Goal: Obtain resource: Download file/media

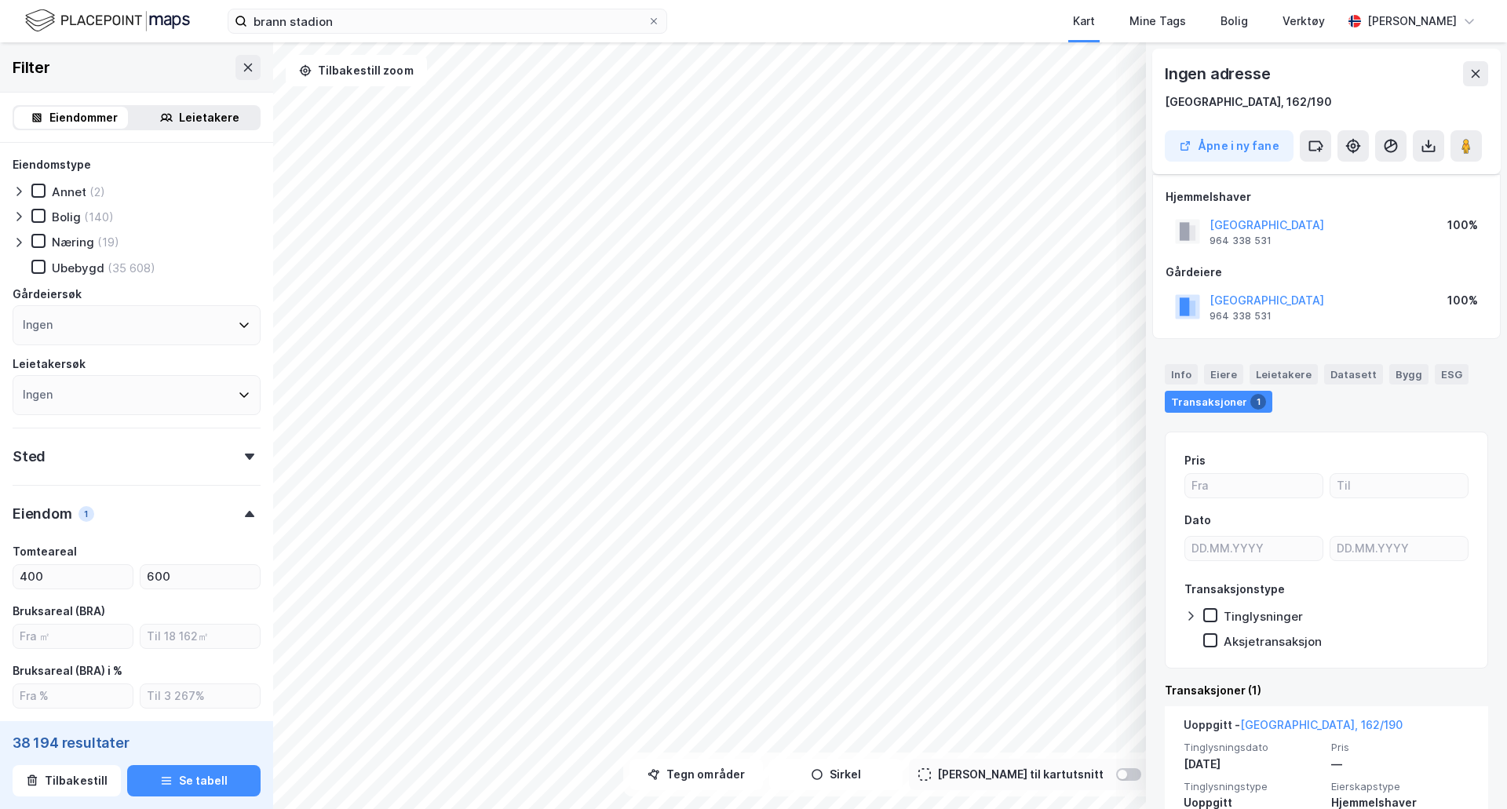
scroll to position [230, 0]
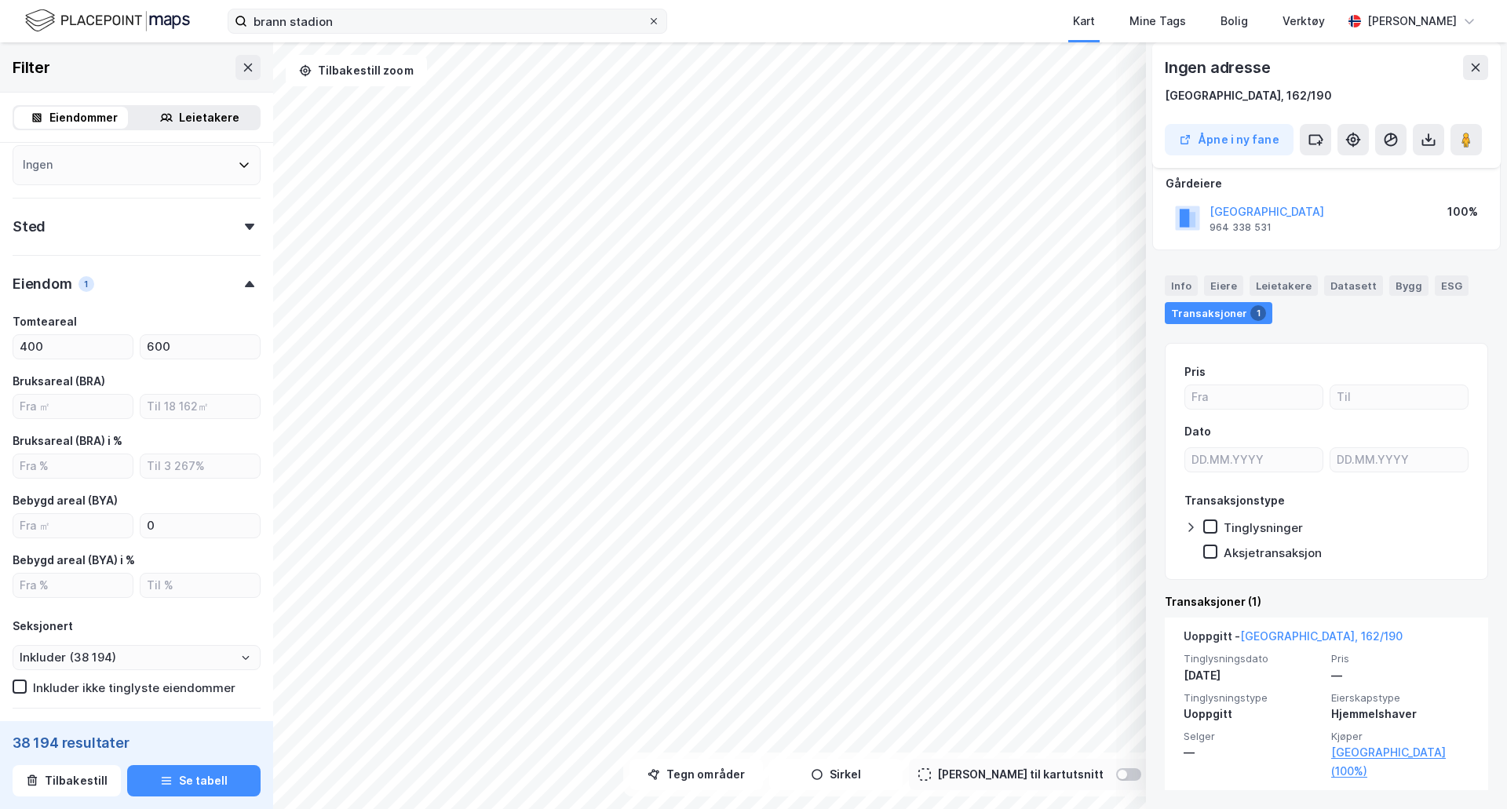
click at [649, 20] on icon at bounding box center [653, 20] width 9 height 9
click at [648, 20] on input "brann stadion" at bounding box center [447, 21] width 400 height 24
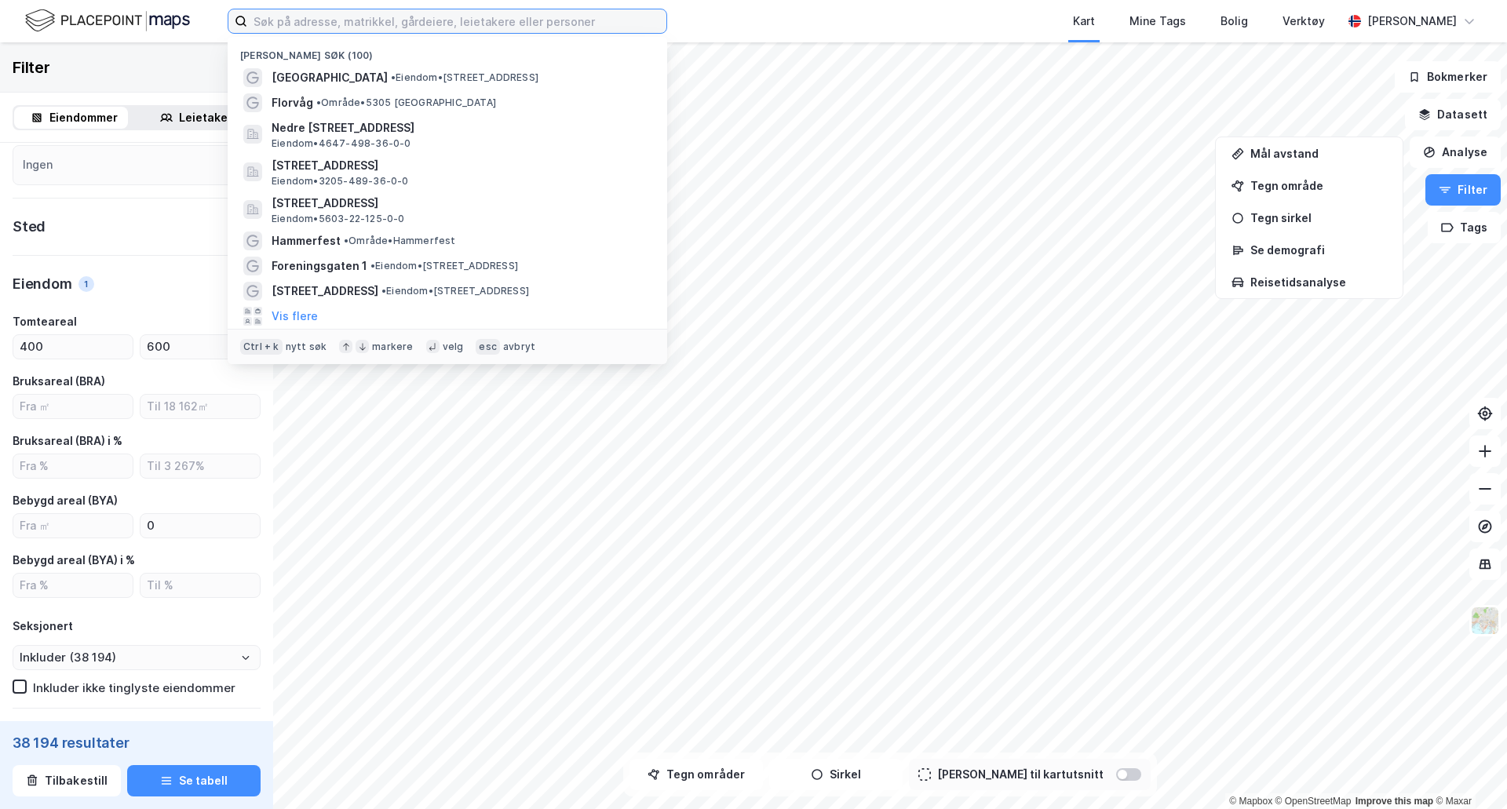
click at [615, 23] on input at bounding box center [456, 21] width 419 height 24
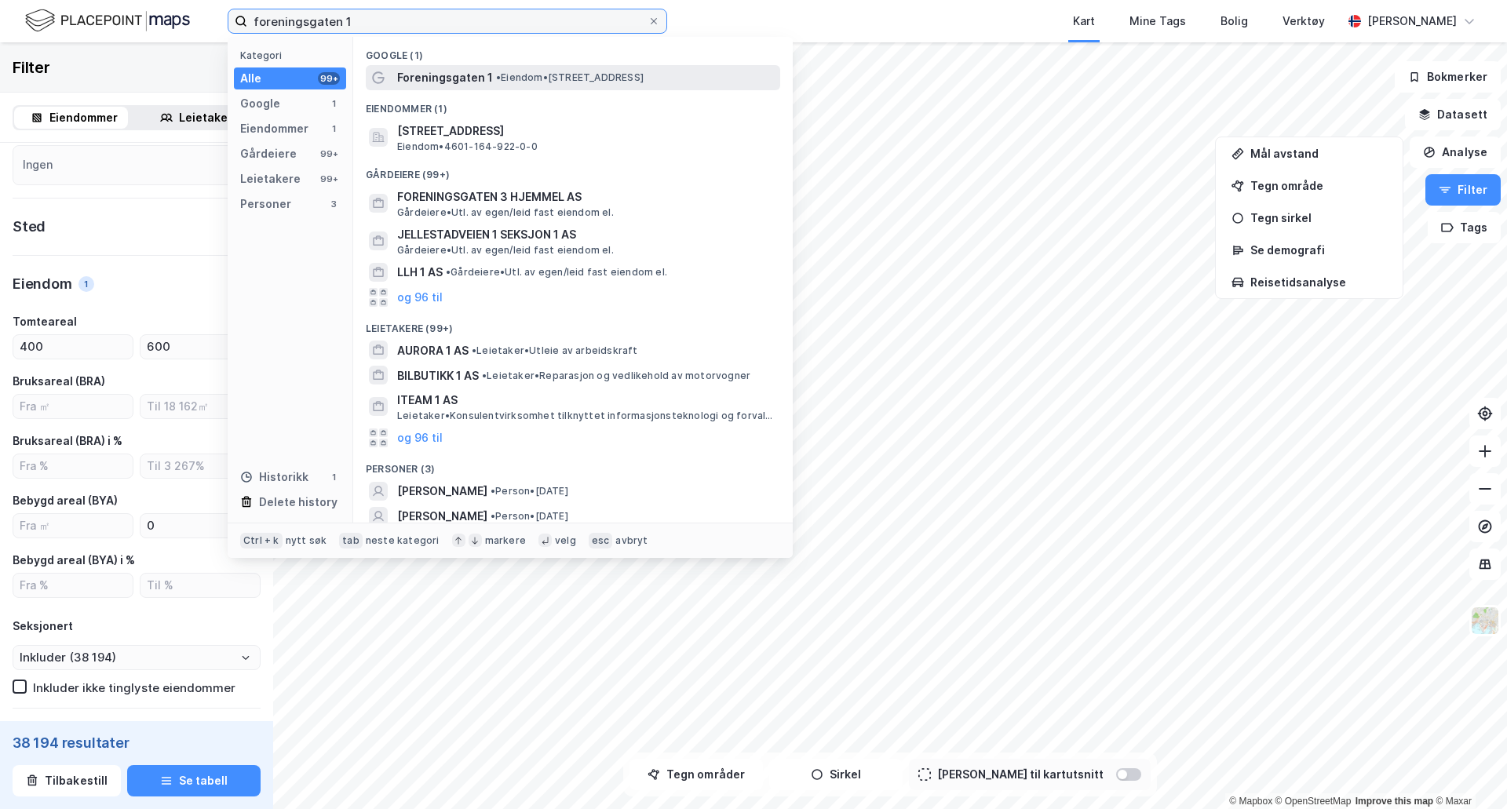
type input "foreningsgaten 1"
click at [611, 72] on span "• Eiendom • [STREET_ADDRESS]" at bounding box center [570, 77] width 148 height 13
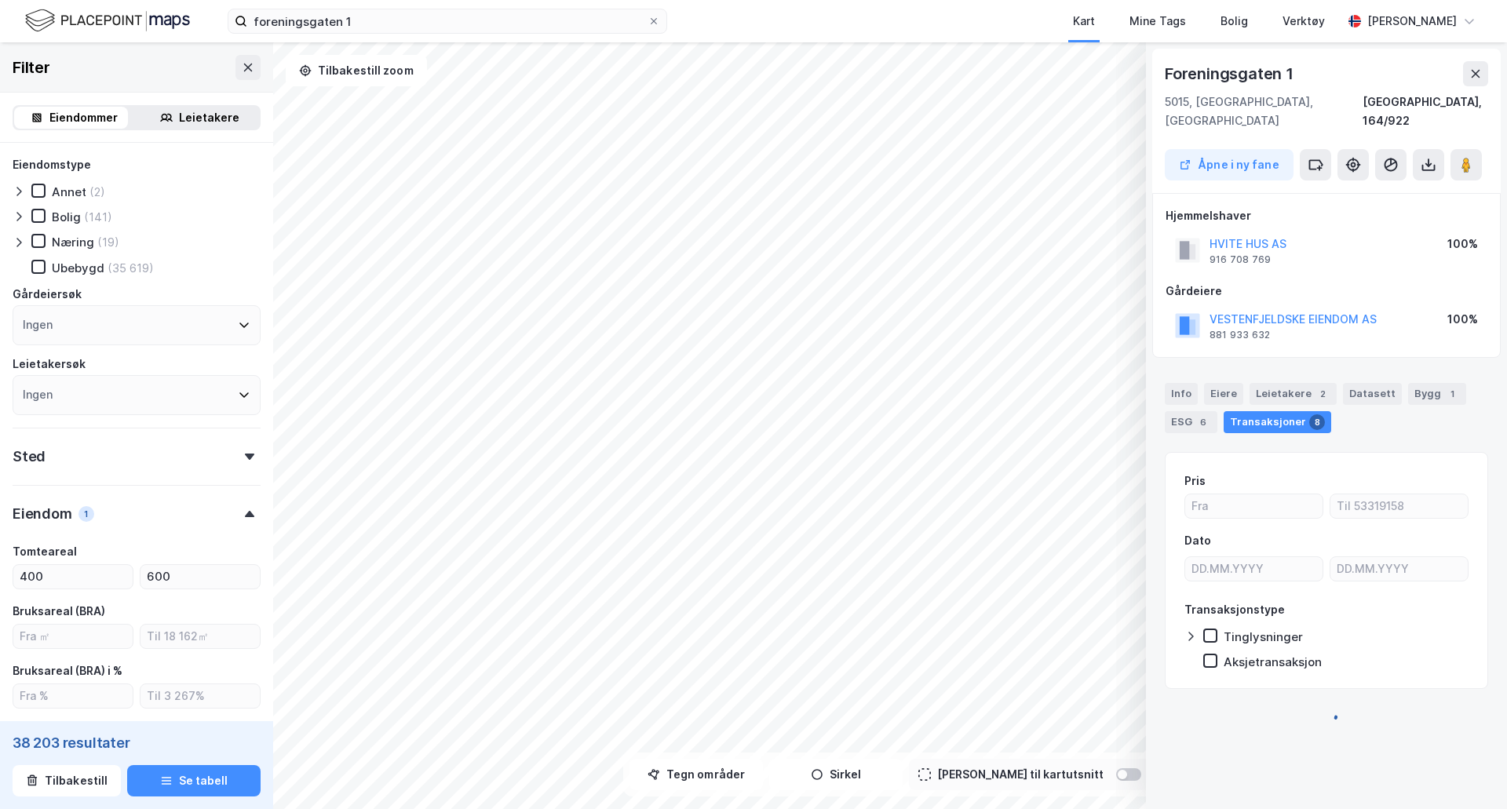
type input "Inkluder (38 203)"
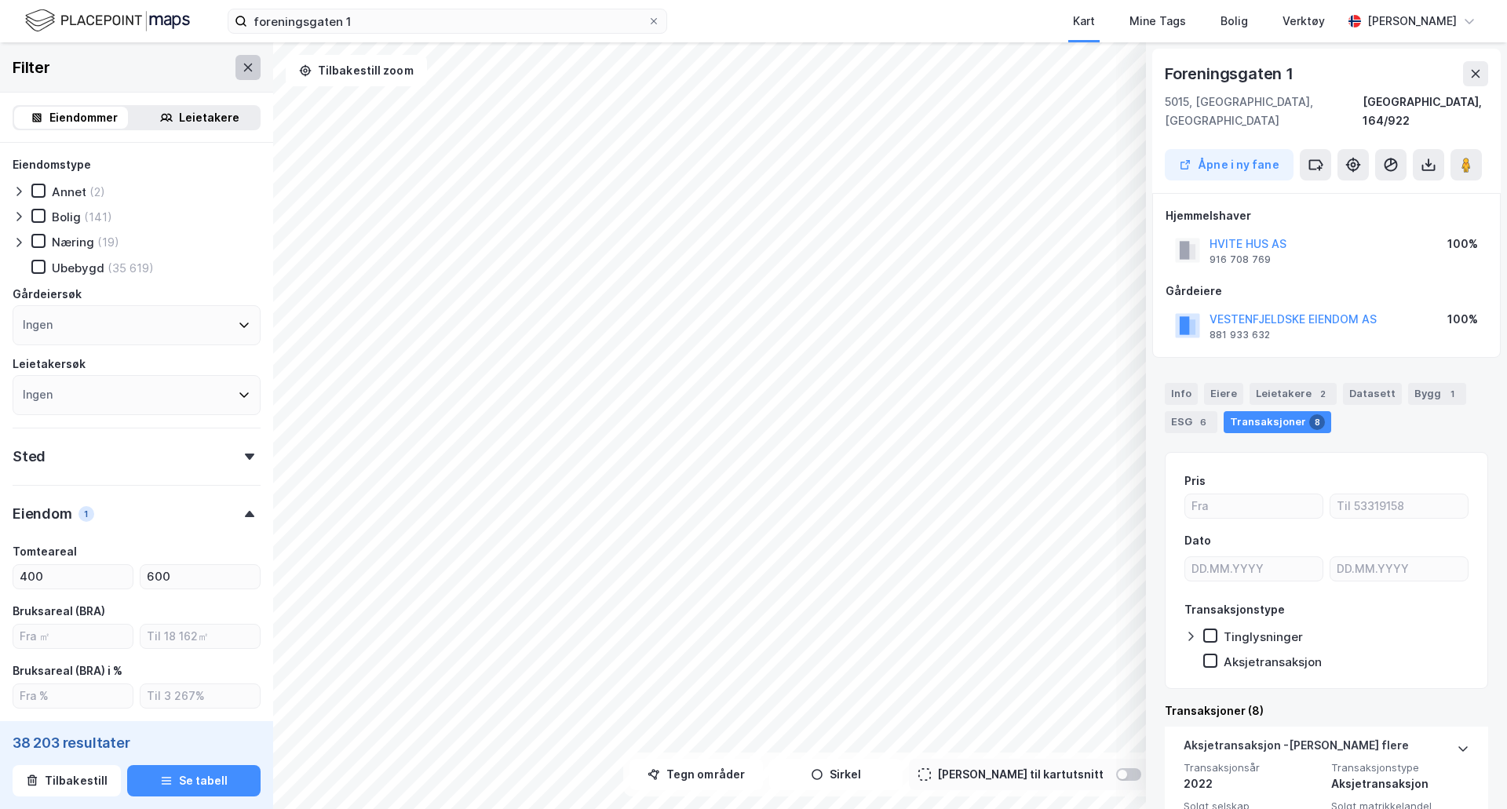
click at [242, 66] on icon at bounding box center [248, 67] width 13 height 13
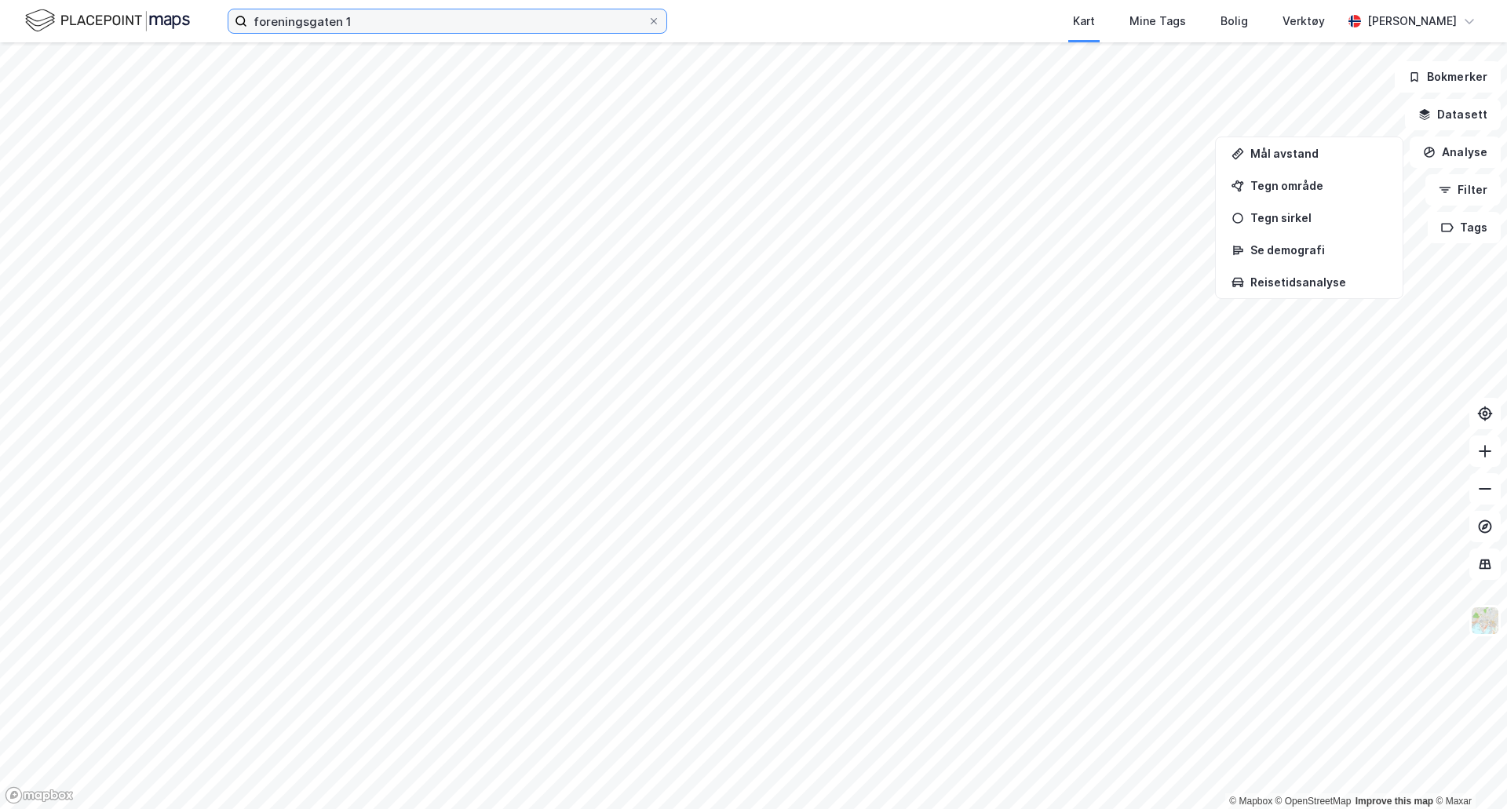
click at [392, 15] on input "foreningsgaten 1" at bounding box center [447, 21] width 400 height 24
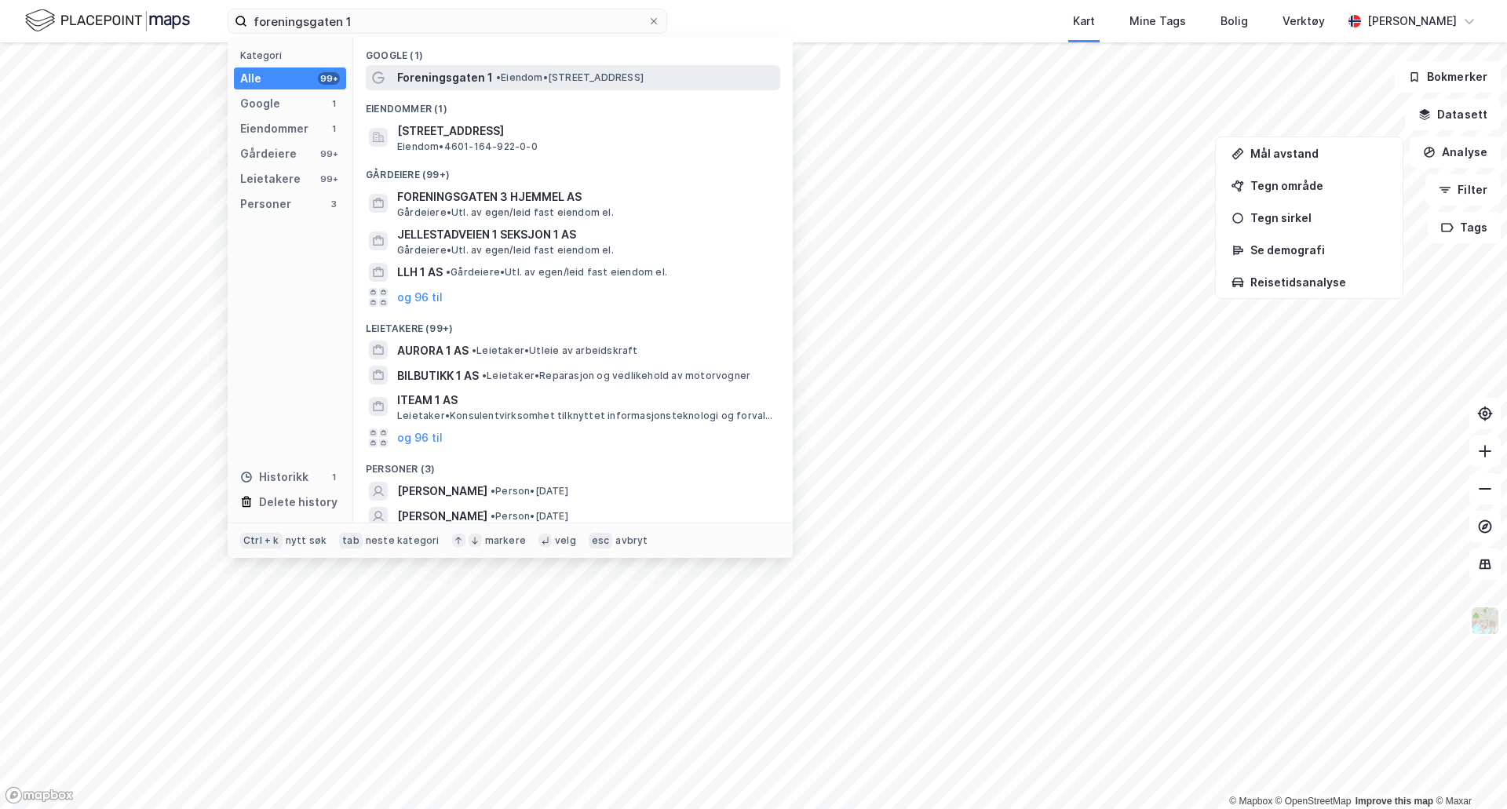
click at [452, 75] on span "Foreningsgaten 1" at bounding box center [445, 77] width 96 height 19
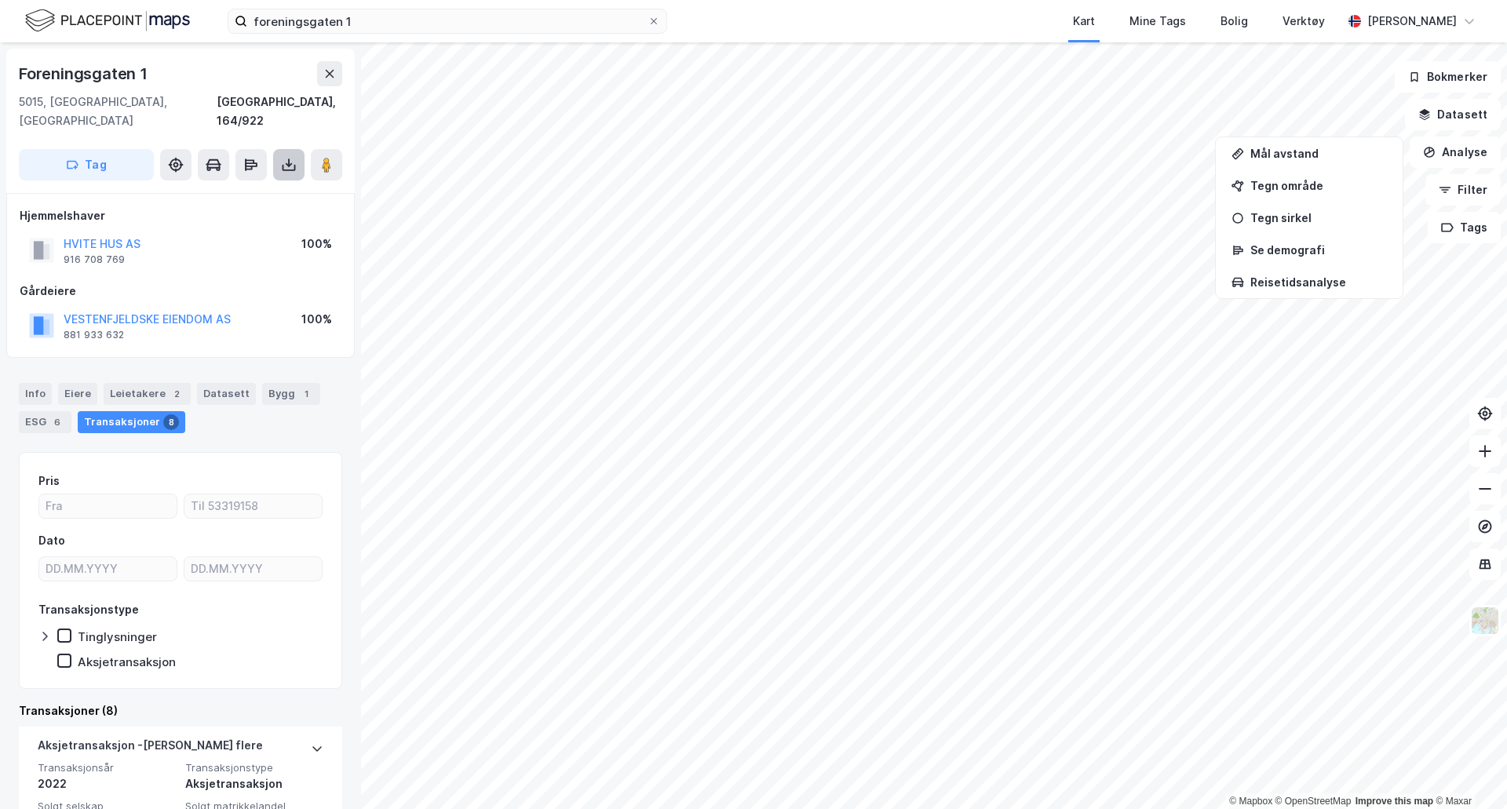
click at [288, 163] on icon at bounding box center [289, 165] width 6 height 4
click at [229, 215] on div "Last ned matrikkelrapport" at bounding box center [231, 221] width 130 height 13
